Goal: Task Accomplishment & Management: Manage account settings

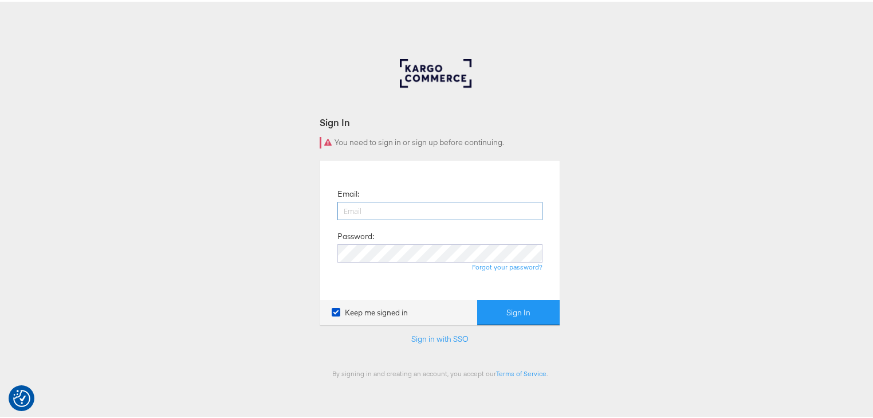
click at [369, 208] on input "email" at bounding box center [439, 209] width 205 height 18
type input "[PERSON_NAME][EMAIL_ADDRESS][PERSON_NAME][DOMAIN_NAME]"
click at [477, 298] on button "Sign In" at bounding box center [518, 311] width 83 height 26
